Goal: Information Seeking & Learning: Understand process/instructions

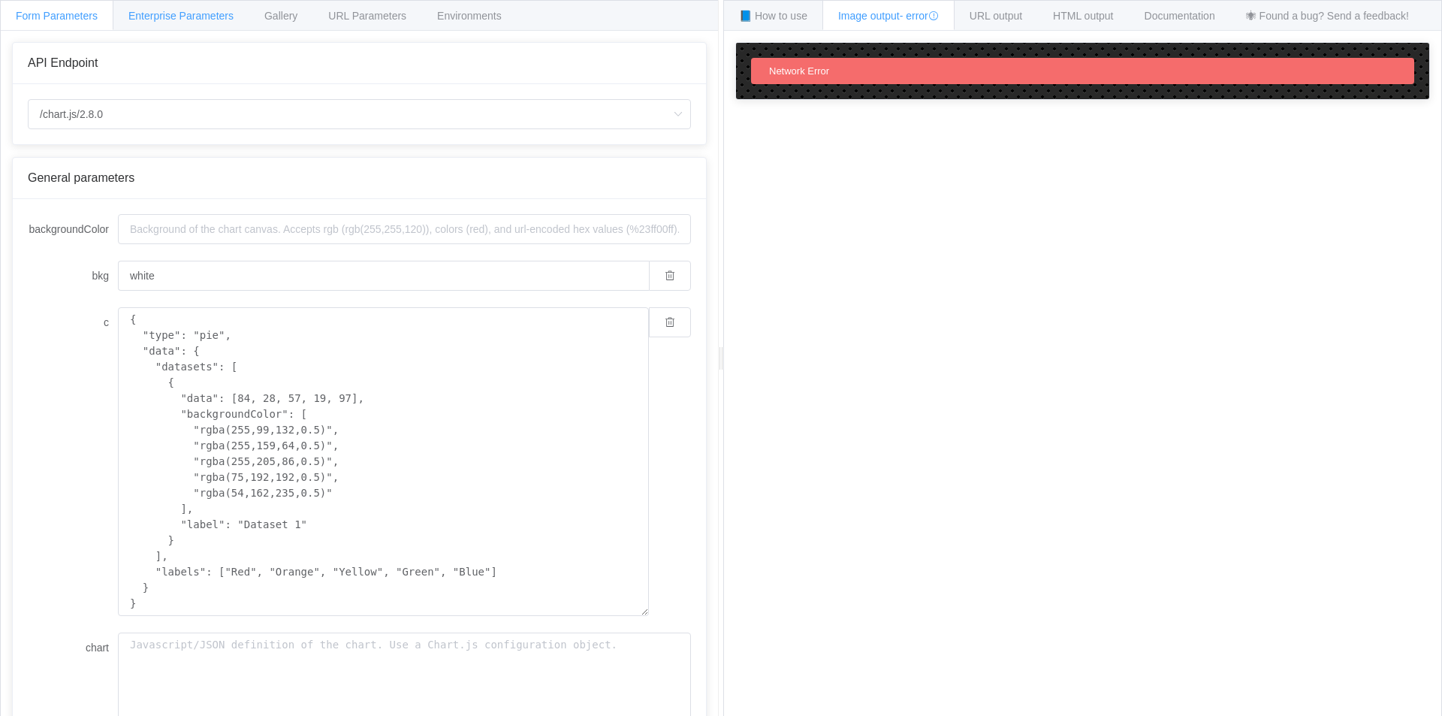
click at [153, 17] on span "Enterprise Parameters" at bounding box center [180, 16] width 105 height 12
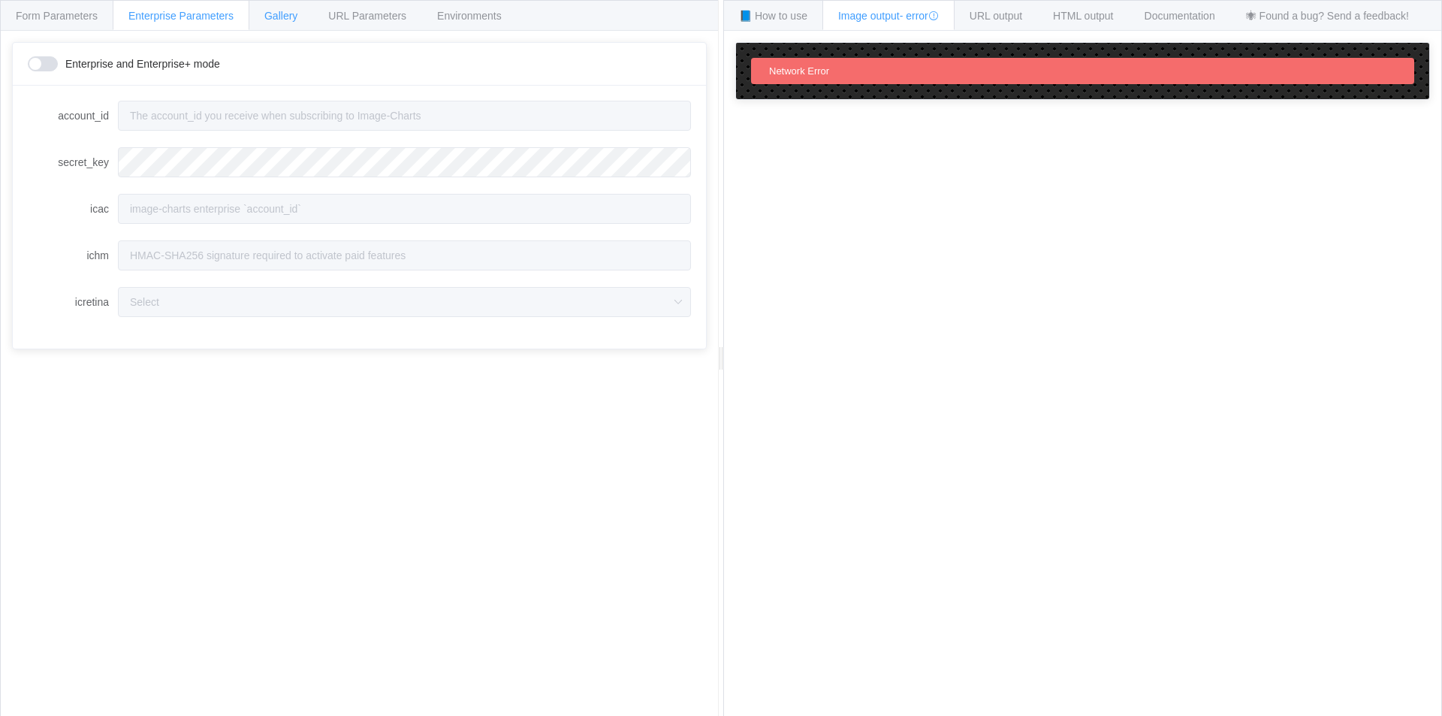
click at [277, 20] on span "Gallery" at bounding box center [280, 16] width 33 height 12
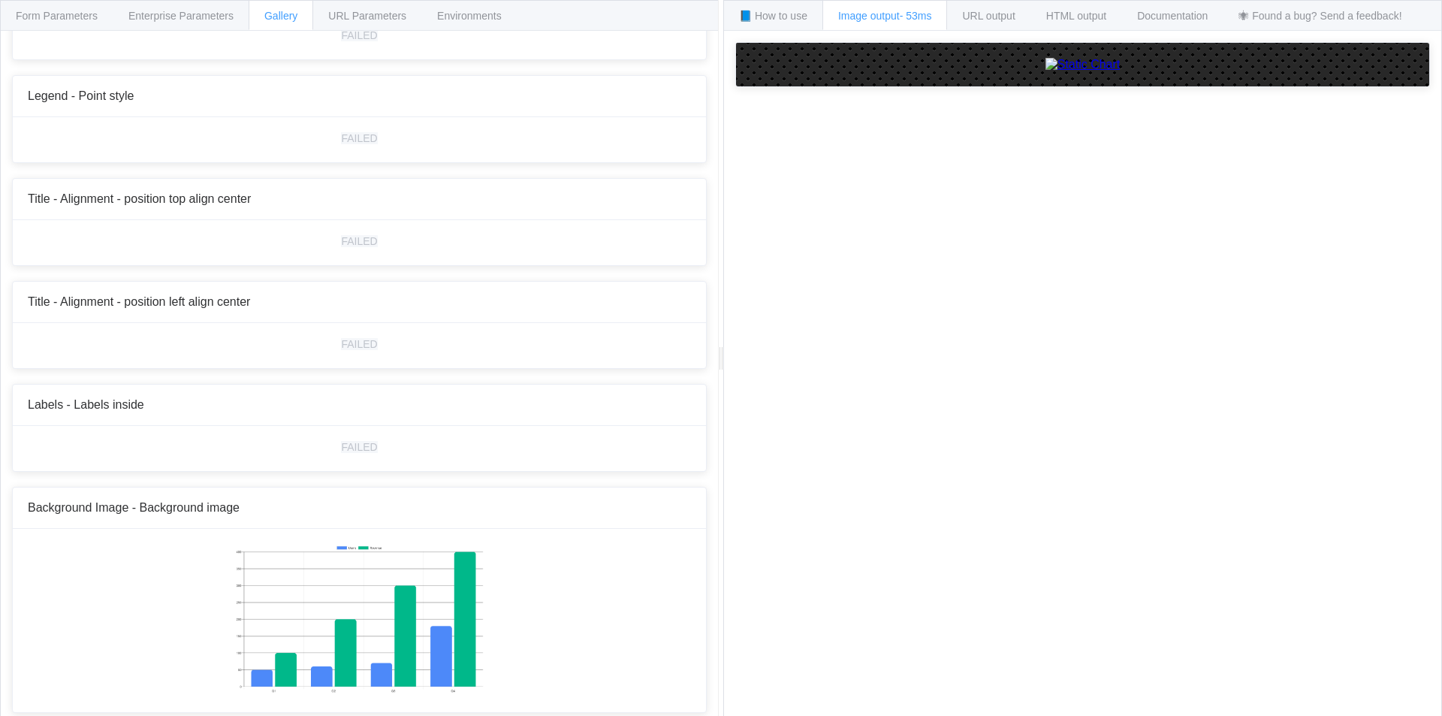
scroll to position [7846, 0]
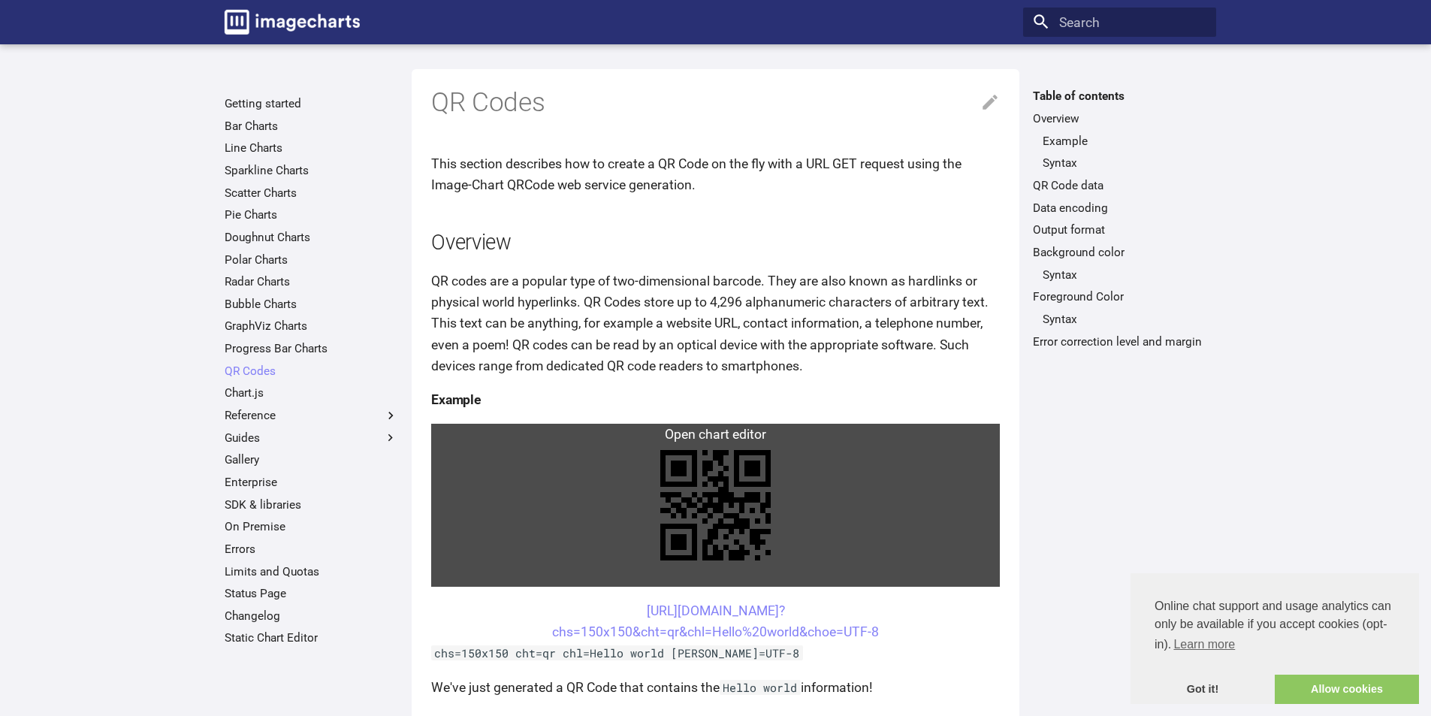
click at [448, 431] on link at bounding box center [715, 505] width 569 height 163
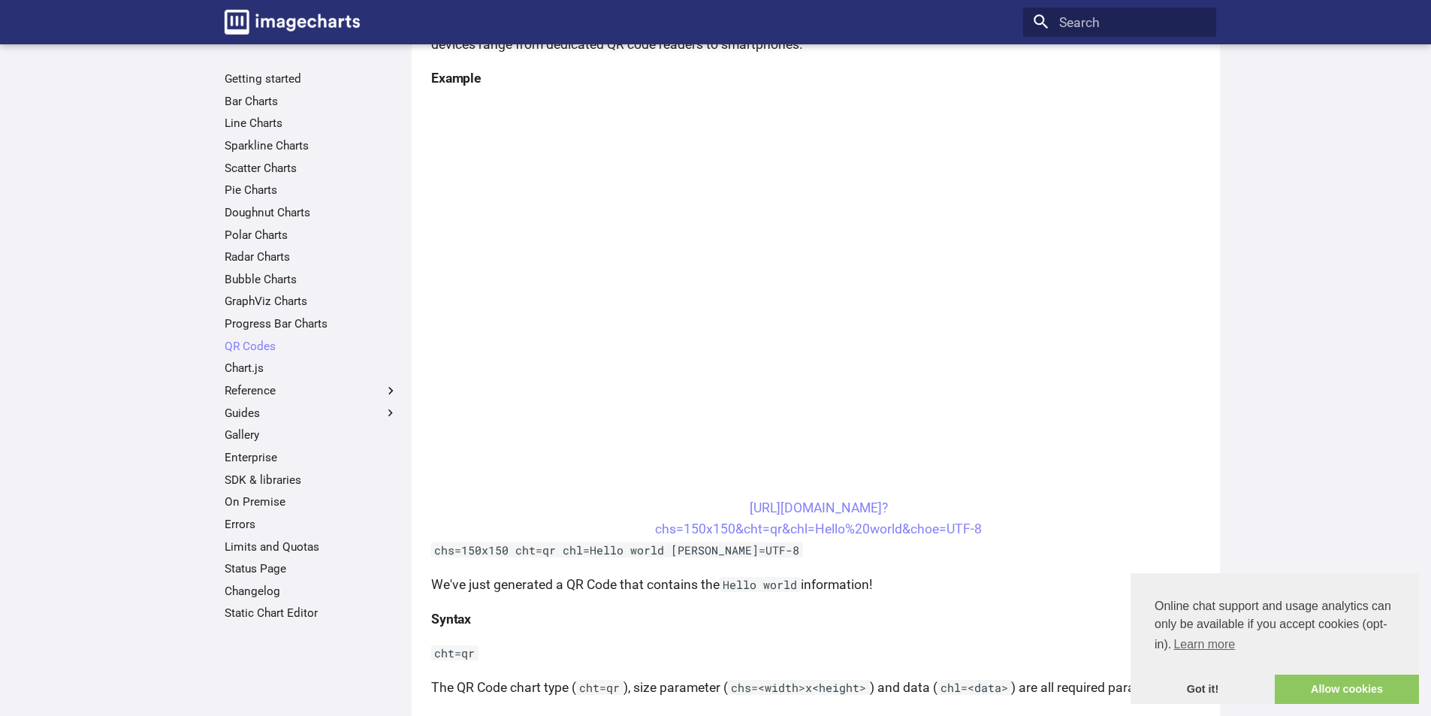
scroll to position [376, 0]
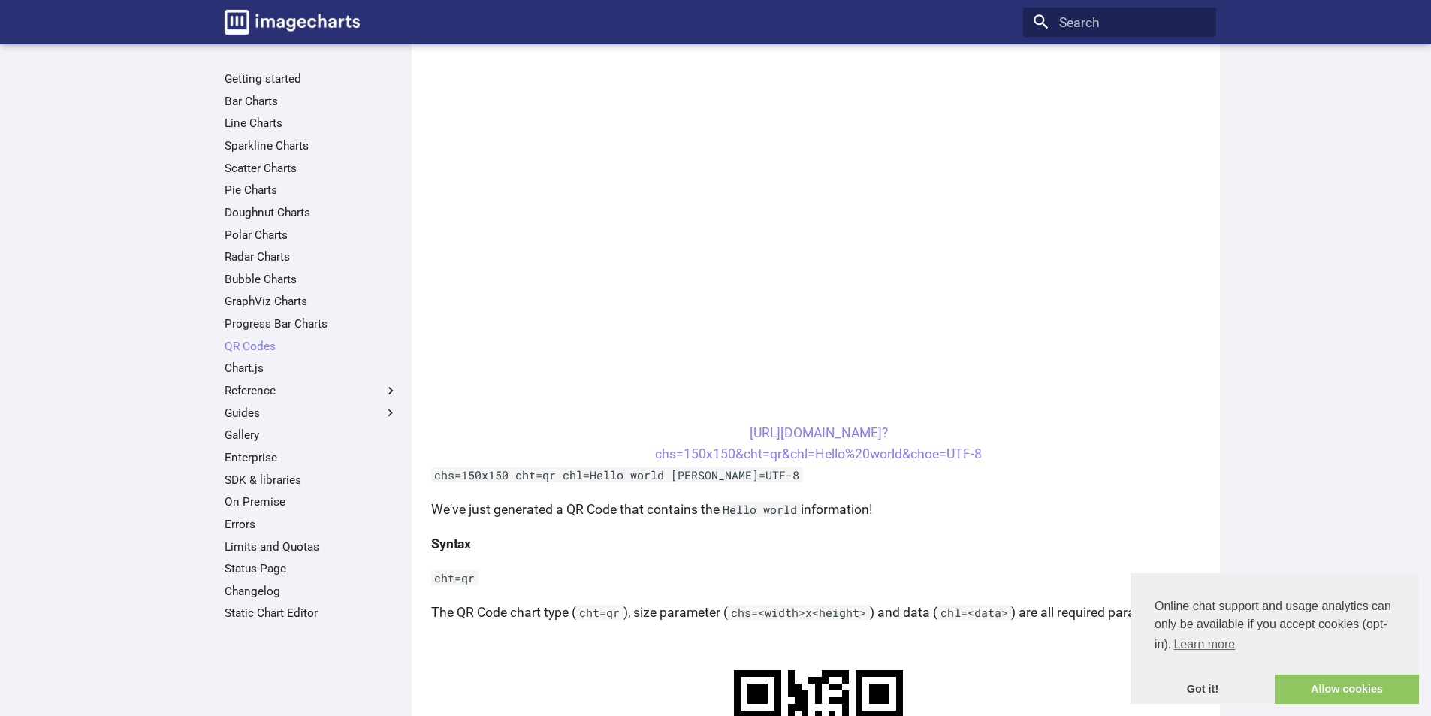
drag, startPoint x: 910, startPoint y: 485, endPoint x: 554, endPoint y: 456, distance: 357.2
drag, startPoint x: 554, startPoint y: 456, endPoint x: 561, endPoint y: 476, distance: 21.6
click at [561, 476] on code "chs=150x150 cht=qr chl=Hello world [PERSON_NAME]=UTF-8" at bounding box center [617, 474] width 372 height 15
drag, startPoint x: 713, startPoint y: 430, endPoint x: 815, endPoint y: 456, distance: 105.5
click at [815, 456] on center "[URL][DOMAIN_NAME]? chs=150x150&cht=qr&chl=Hello%20world&choe=UTF-8" at bounding box center [818, 443] width 775 height 42
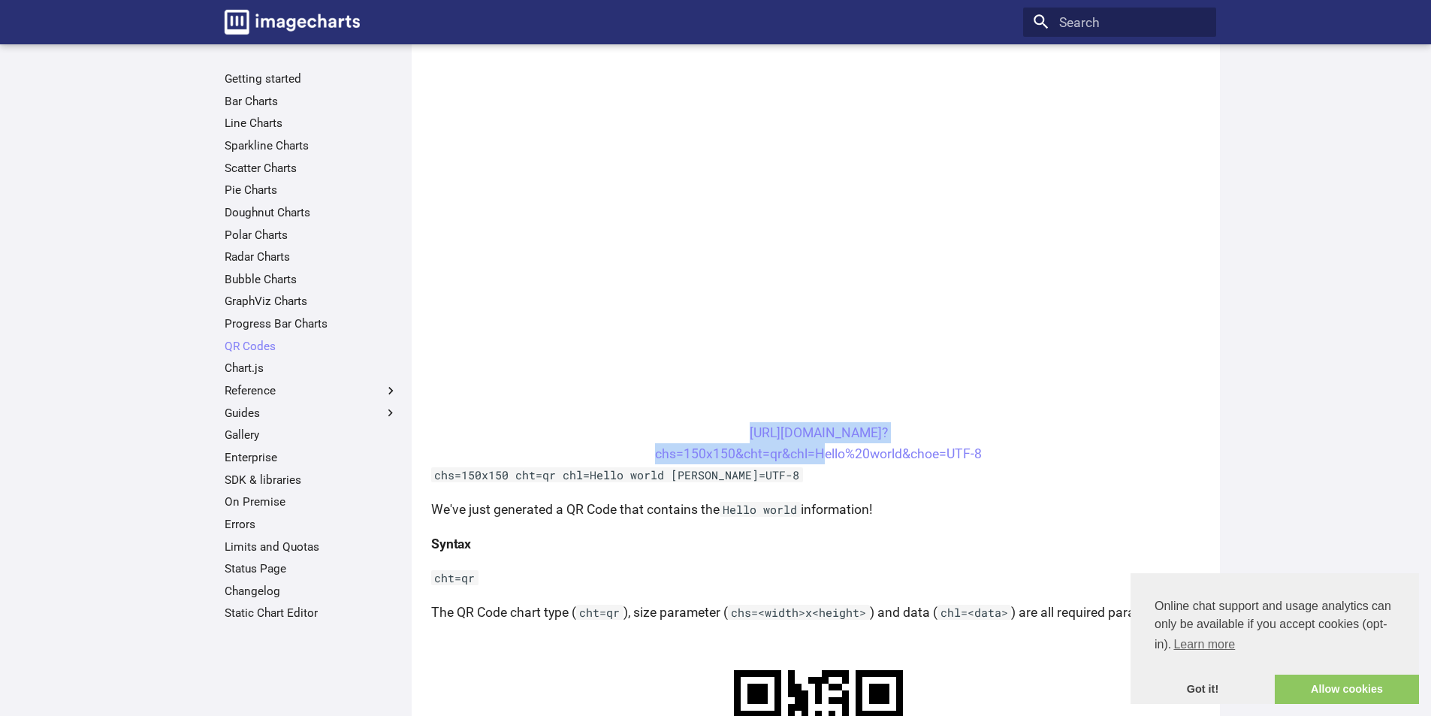
copy link "[URL][DOMAIN_NAME]? chs=150x150&cht=qr&chl="
click at [841, 456] on link "[URL][DOMAIN_NAME]? chs=150x150&cht=qr&chl=Hello%20world&choe=UTF-8" at bounding box center [818, 443] width 327 height 36
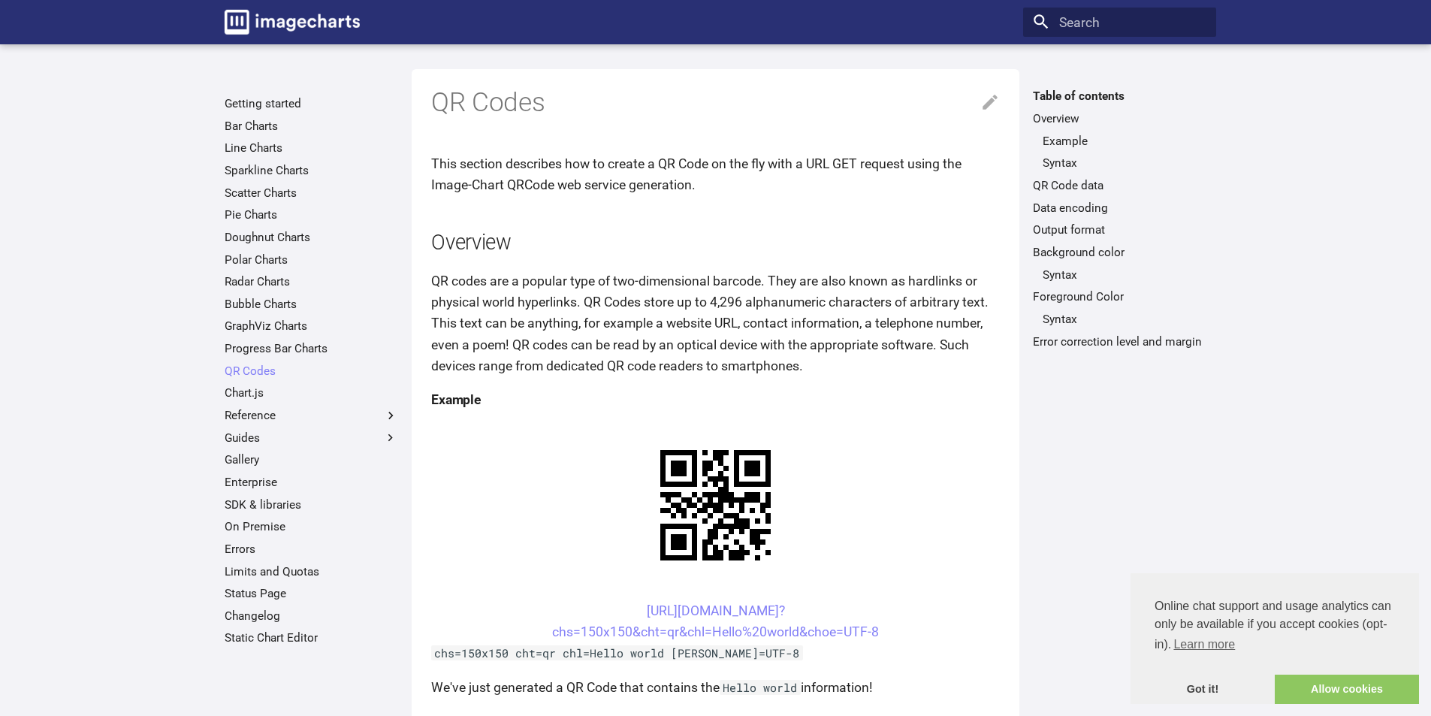
scroll to position [300, 0]
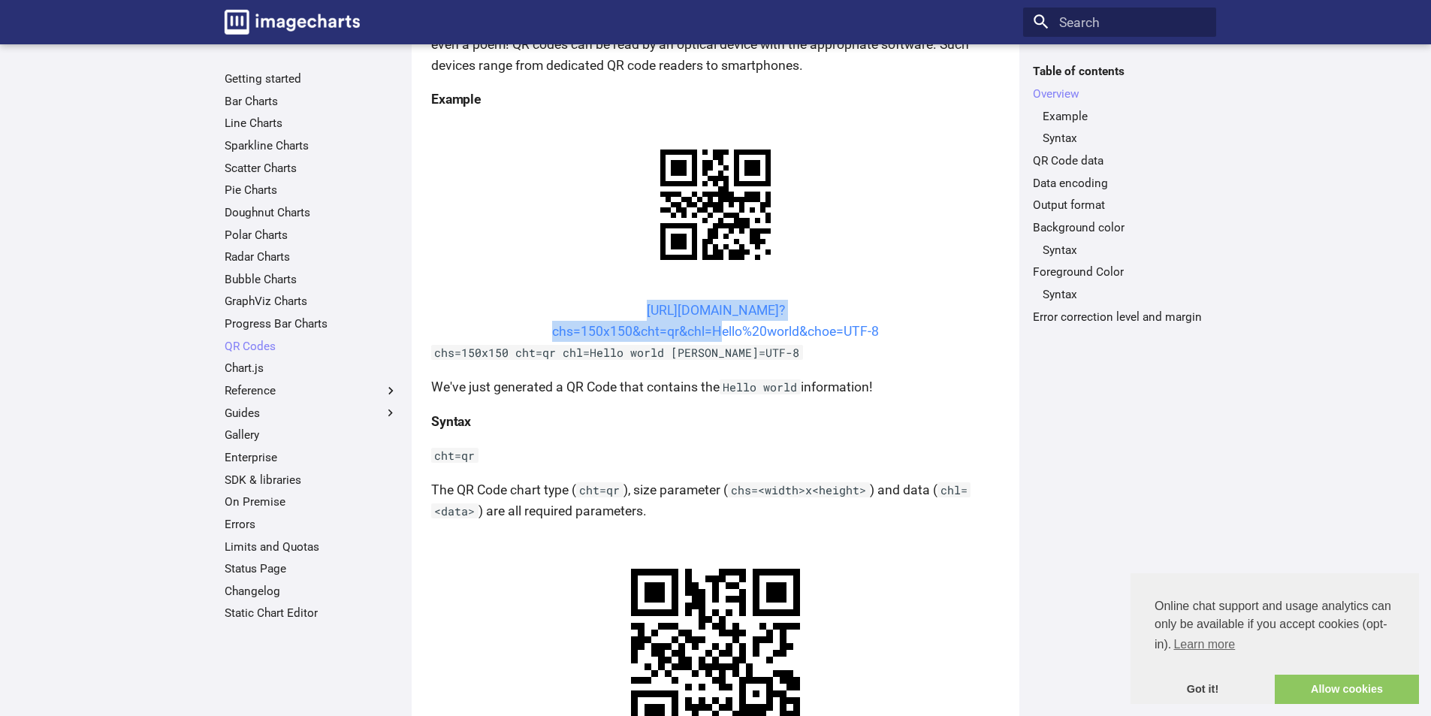
drag, startPoint x: 599, startPoint y: 309, endPoint x: 713, endPoint y: 336, distance: 116.6
click at [713, 336] on center "[URL][DOMAIN_NAME]? chs=150x150&cht=qr&chl=Hello%20world&choe=UTF-8" at bounding box center [715, 321] width 569 height 42
copy link "[URL][DOMAIN_NAME]? chs=150x150&cht=qr&chl="
